Goal: Leave review/rating: Leave review/rating

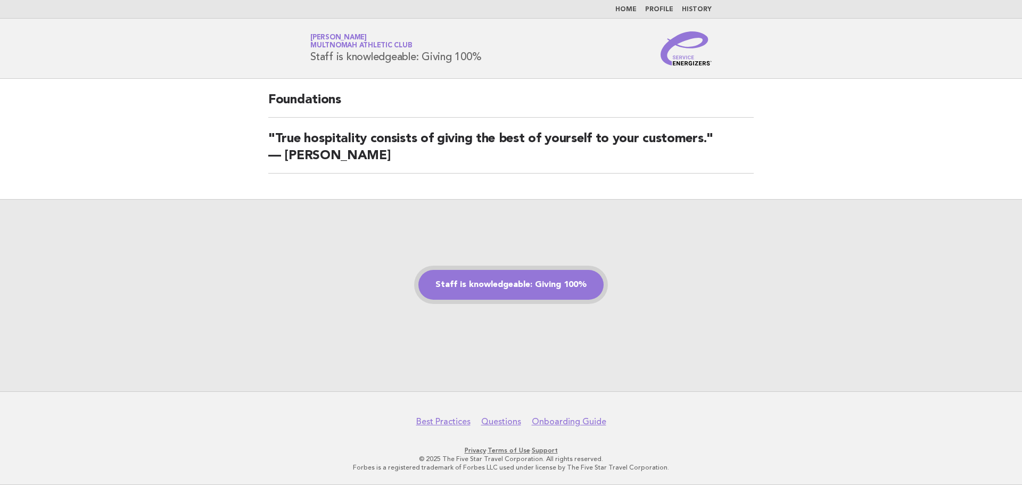
click at [532, 297] on link "Staff is knowledgeable: Giving 100%" at bounding box center [510, 285] width 185 height 30
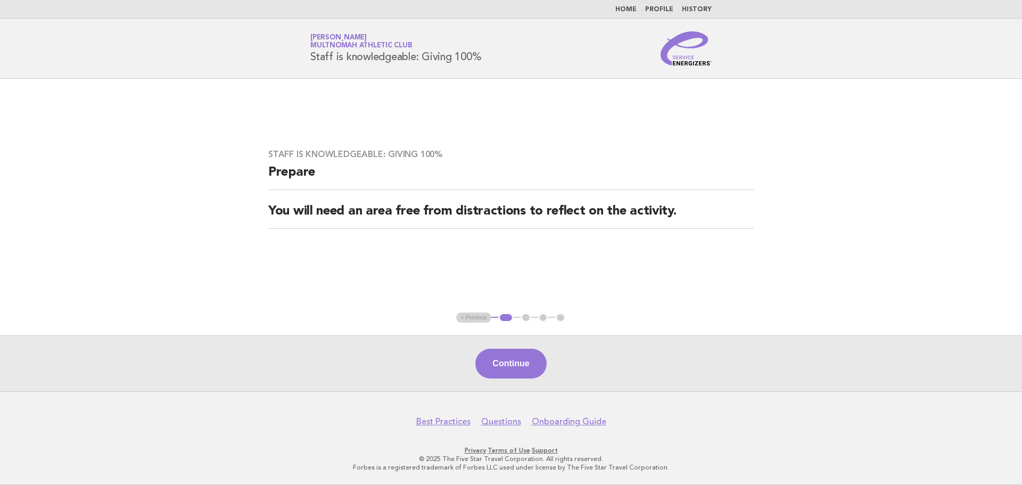
drag, startPoint x: 524, startPoint y: 376, endPoint x: 624, endPoint y: 339, distance: 107.0
click at [525, 376] on button "Continue" at bounding box center [510, 364] width 71 height 30
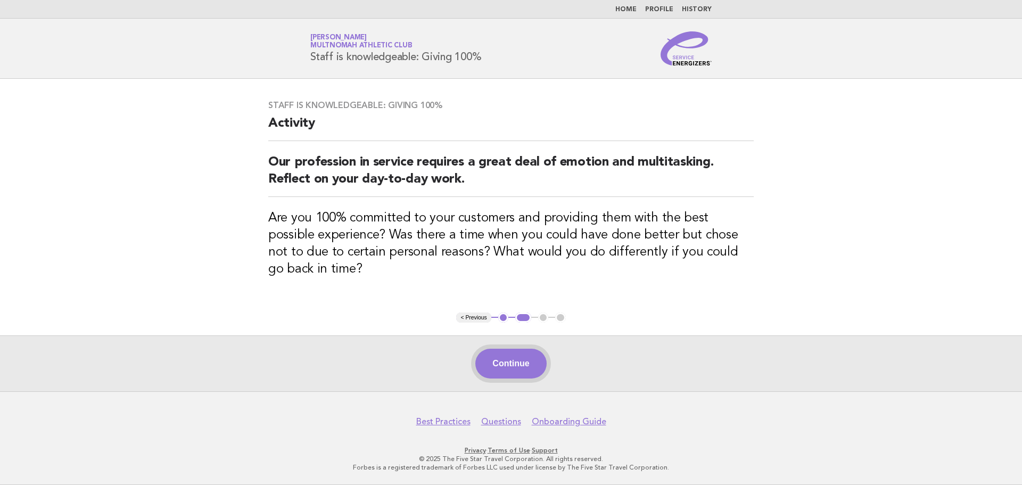
click at [533, 358] on button "Continue" at bounding box center [510, 364] width 71 height 30
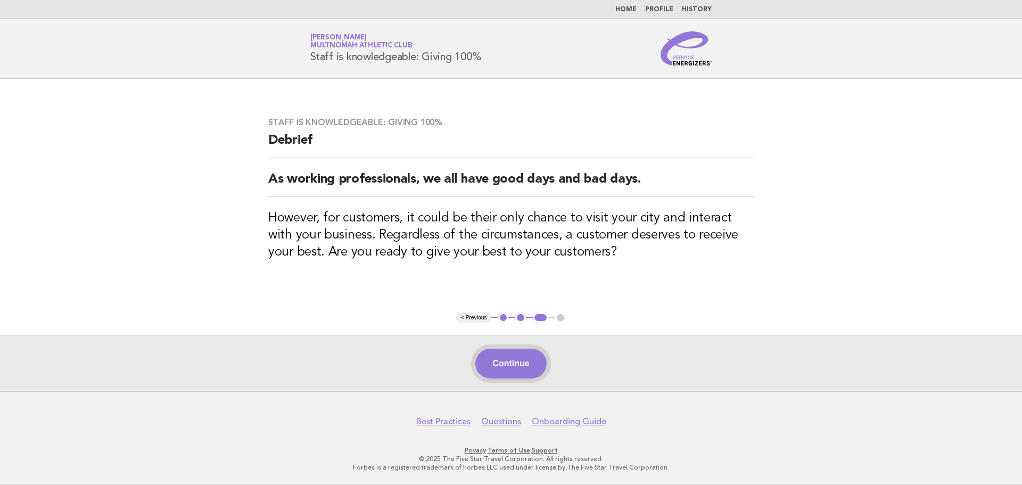
click at [519, 360] on button "Continue" at bounding box center [510, 364] width 71 height 30
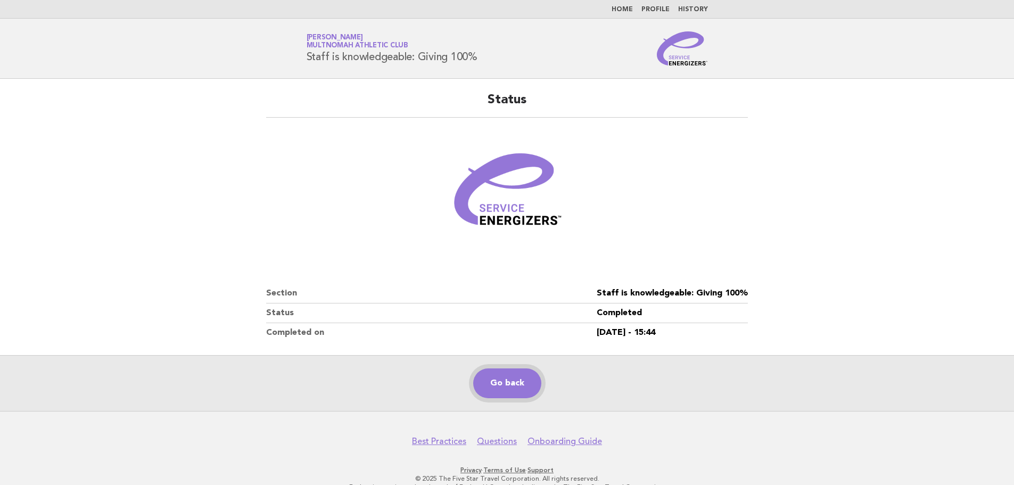
click at [508, 384] on link "Go back" at bounding box center [507, 383] width 68 height 30
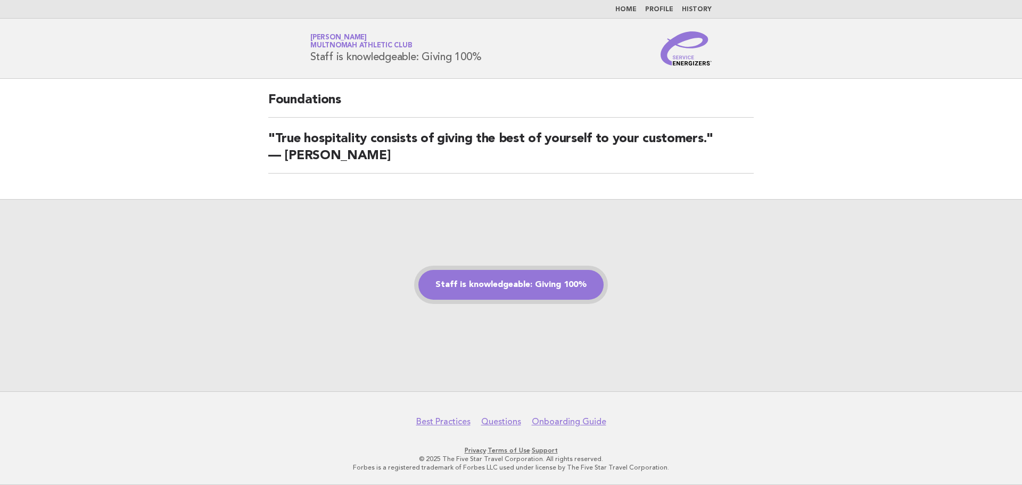
click at [513, 289] on link "Staff is knowledgeable: Giving 100%" at bounding box center [510, 285] width 185 height 30
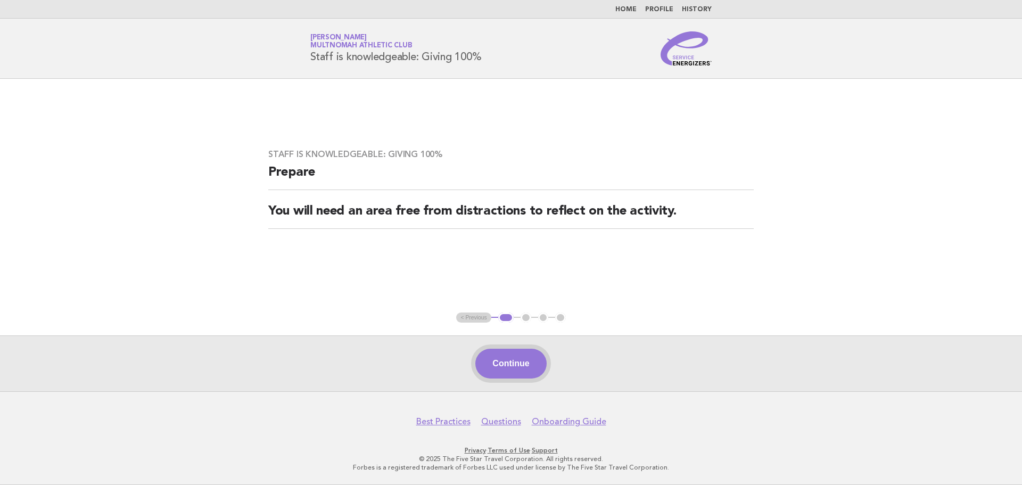
click at [512, 365] on button "Continue" at bounding box center [510, 364] width 71 height 30
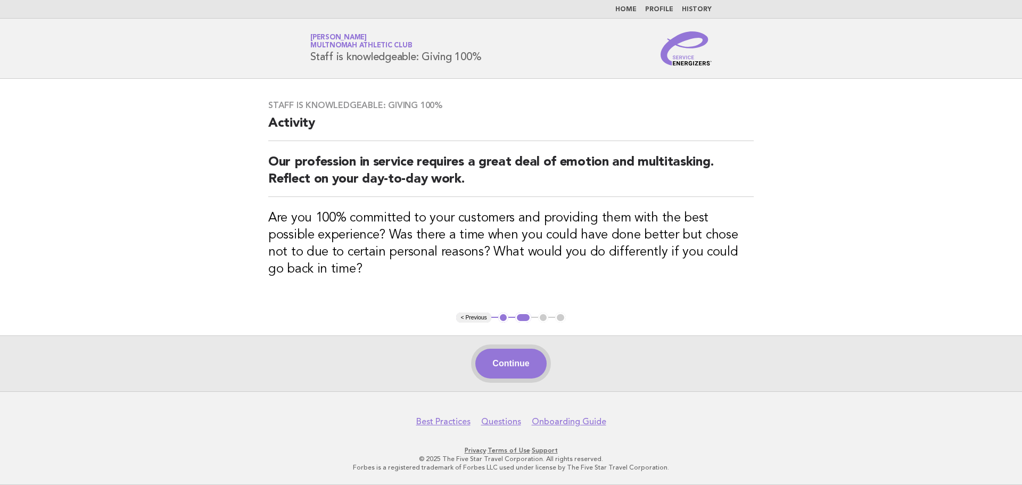
click at [536, 366] on button "Continue" at bounding box center [510, 364] width 71 height 30
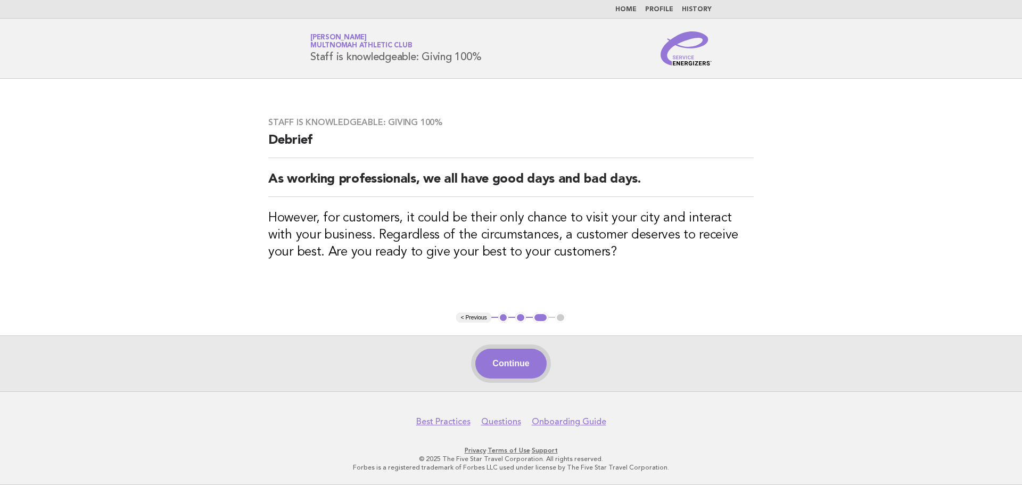
click at [505, 359] on button "Continue" at bounding box center [510, 364] width 71 height 30
